Goal: Transaction & Acquisition: Book appointment/travel/reservation

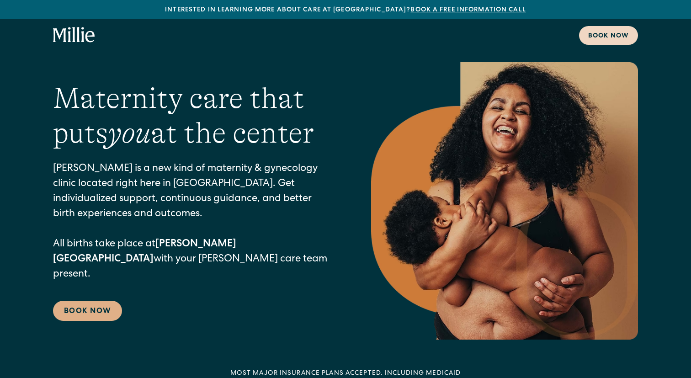
click at [597, 33] on div "Book now" at bounding box center [608, 37] width 41 height 10
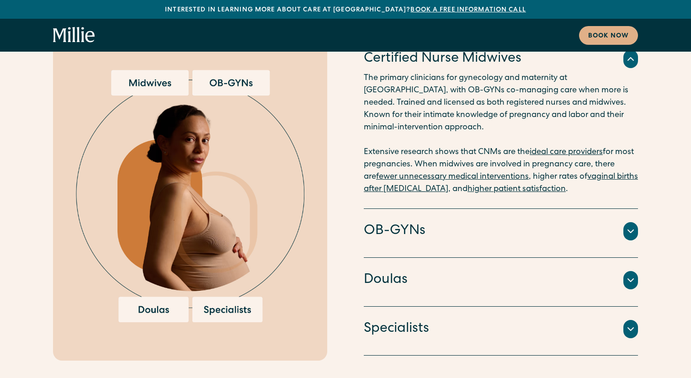
scroll to position [1755, 0]
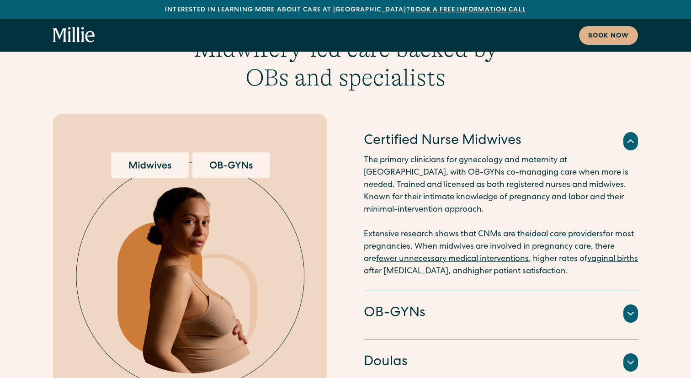
click at [636, 308] on icon at bounding box center [630, 313] width 11 height 11
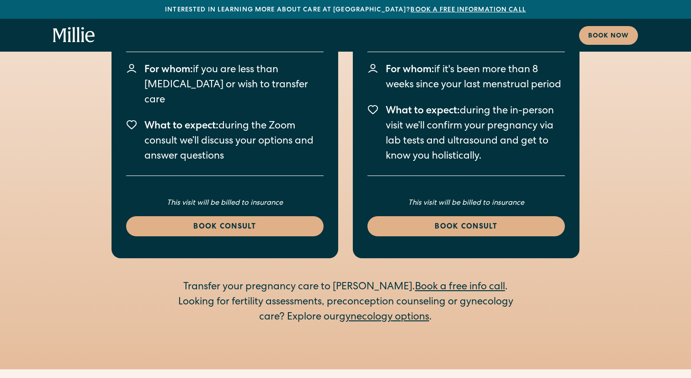
scroll to position [1161, 0]
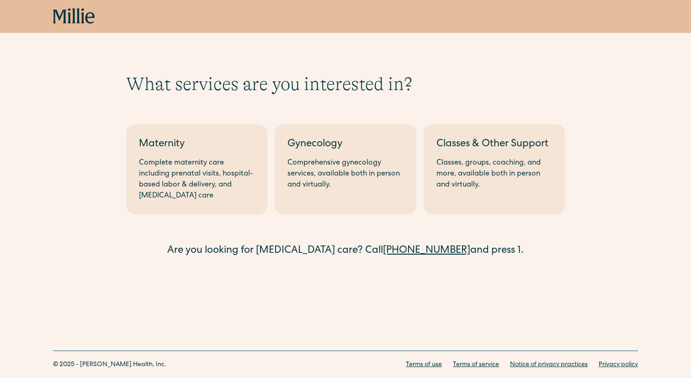
scroll to position [25, 0]
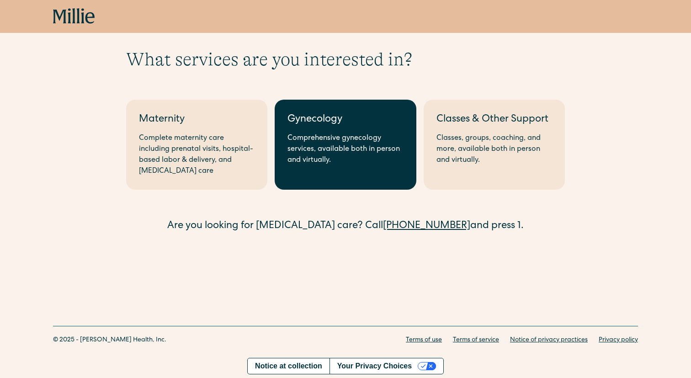
click at [378, 149] on div "Comprehensive gynecology services, available both in person and virtually." at bounding box center [345, 149] width 116 height 33
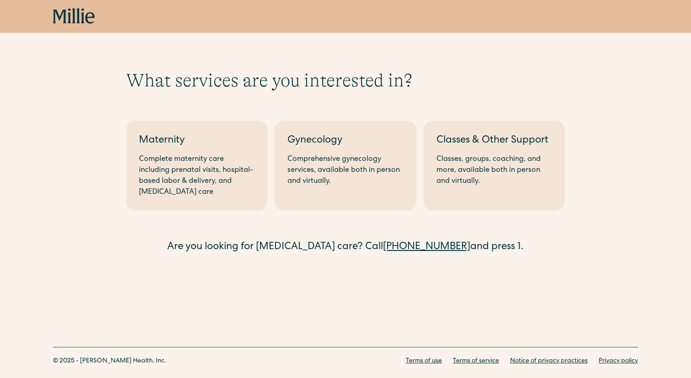
scroll to position [0, 0]
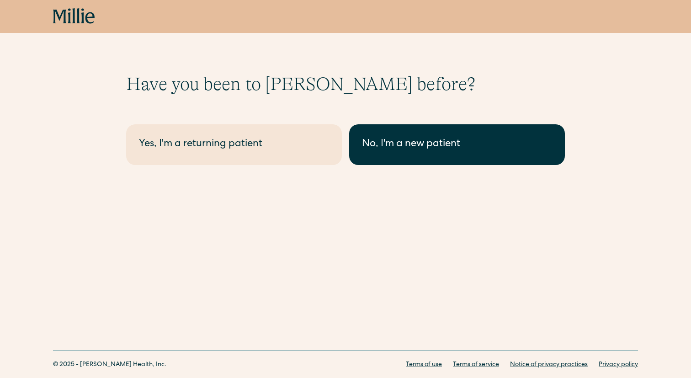
click at [381, 146] on div "No, I'm a new patient" at bounding box center [457, 144] width 190 height 15
